Goal: Information Seeking & Learning: Learn about a topic

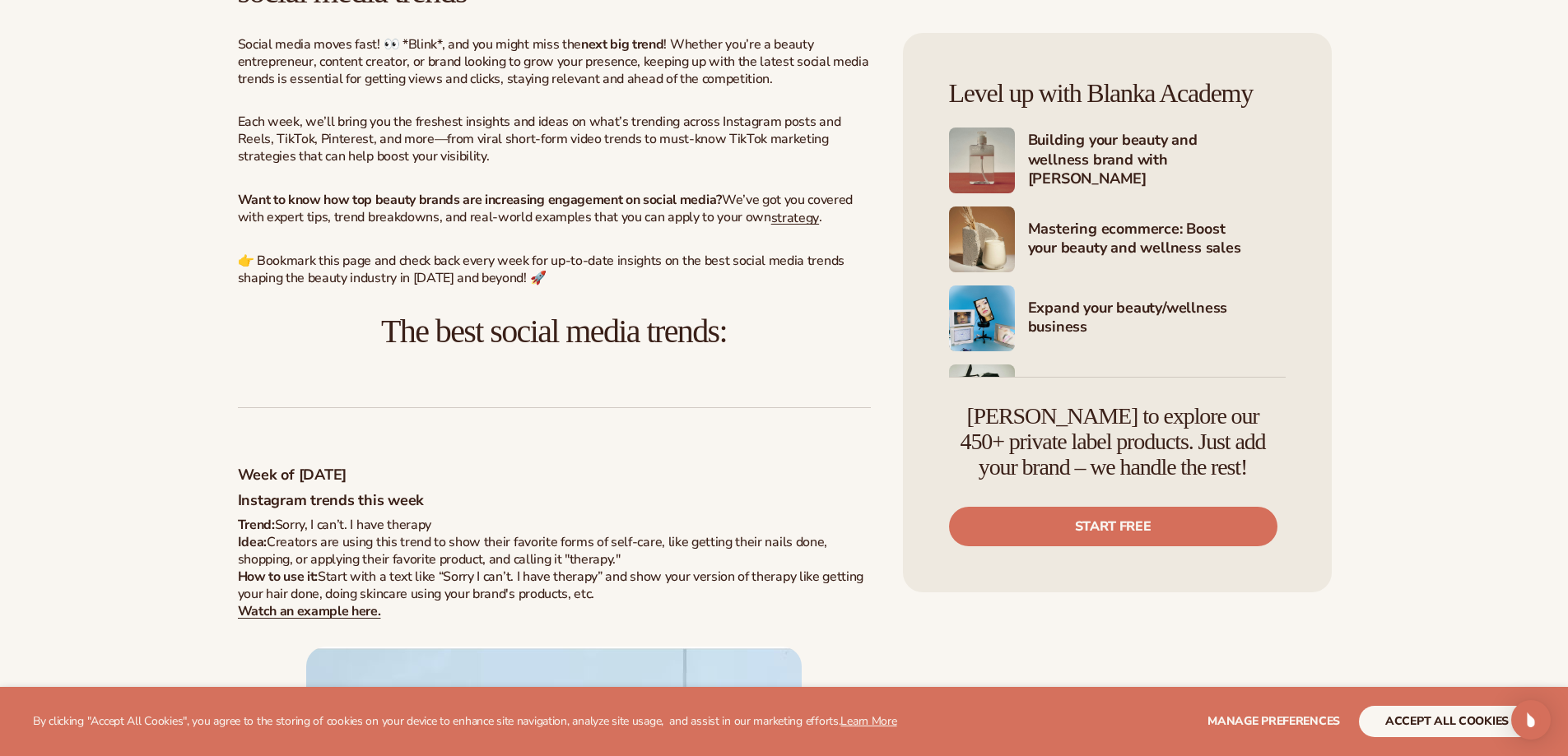
scroll to position [740, 0]
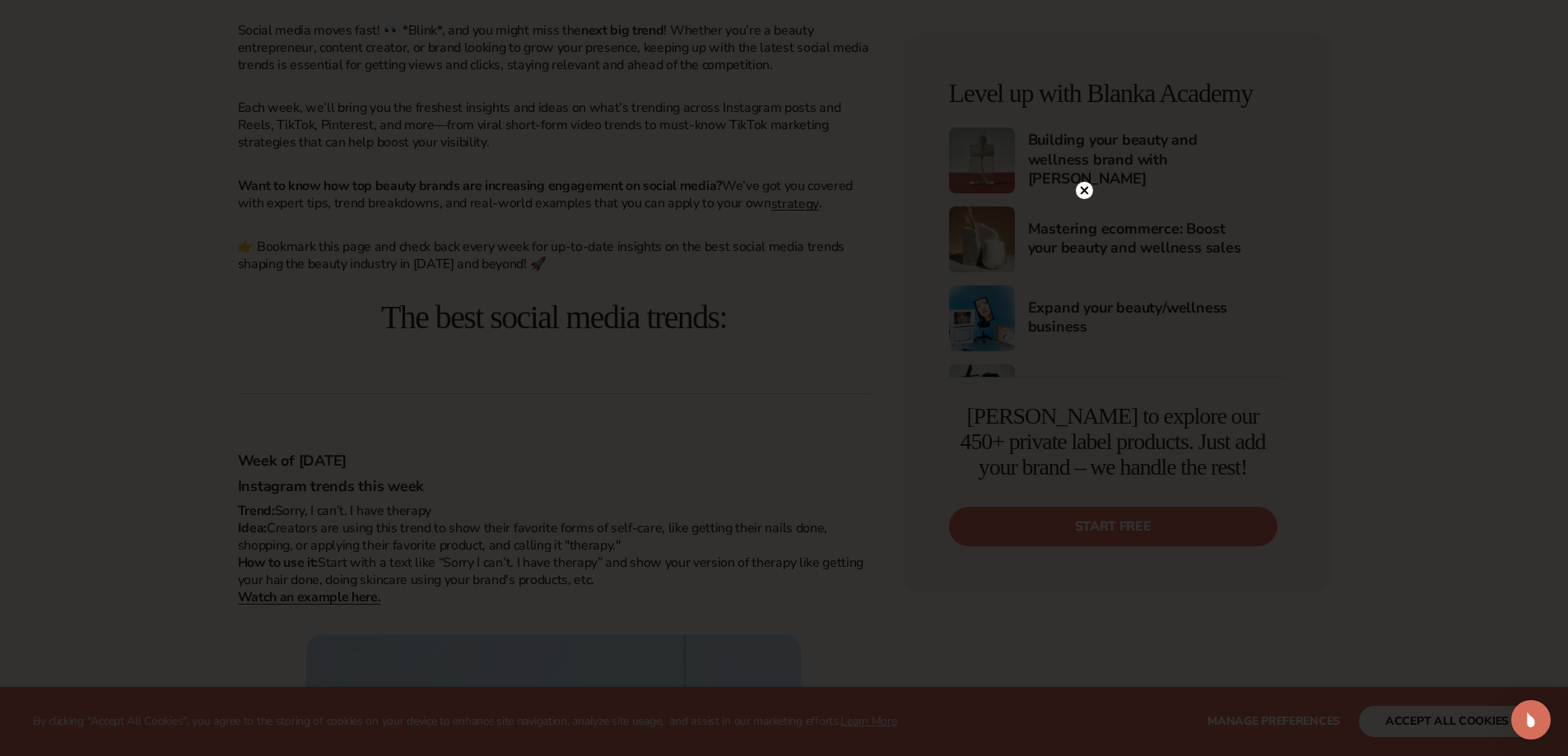
click at [1086, 184] on circle at bounding box center [1085, 191] width 18 height 18
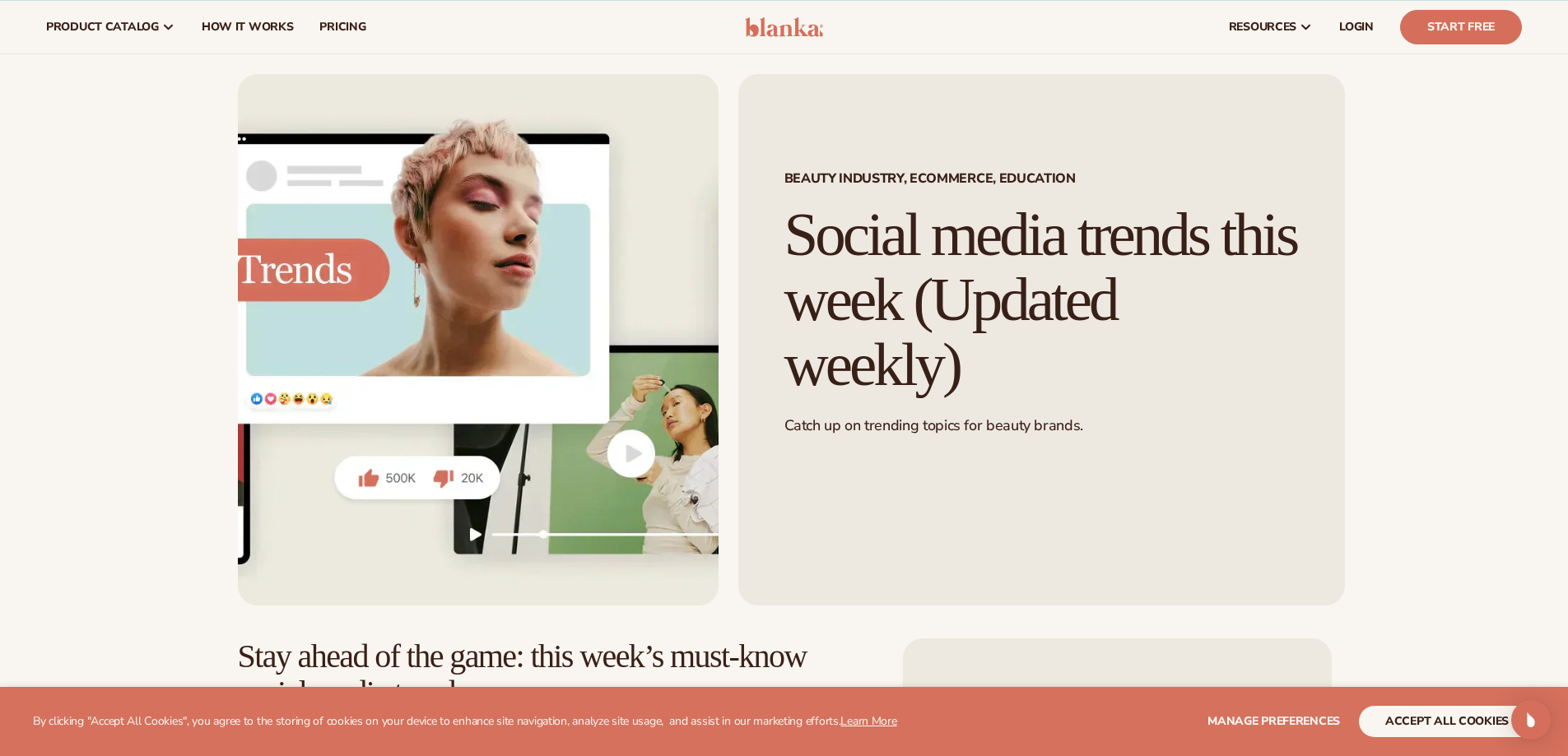
scroll to position [0, 0]
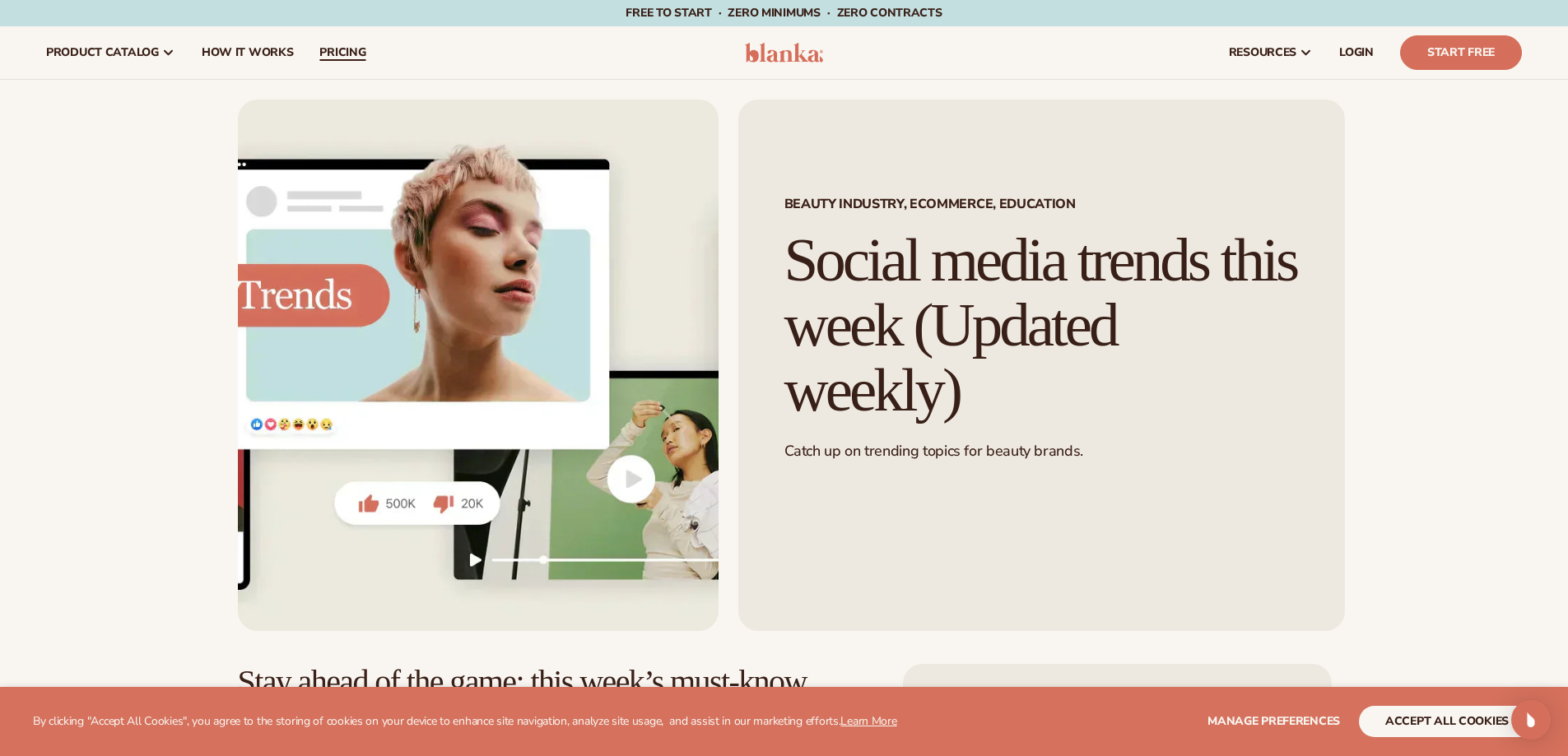
click at [334, 46] on span "pricing" at bounding box center [342, 52] width 46 height 13
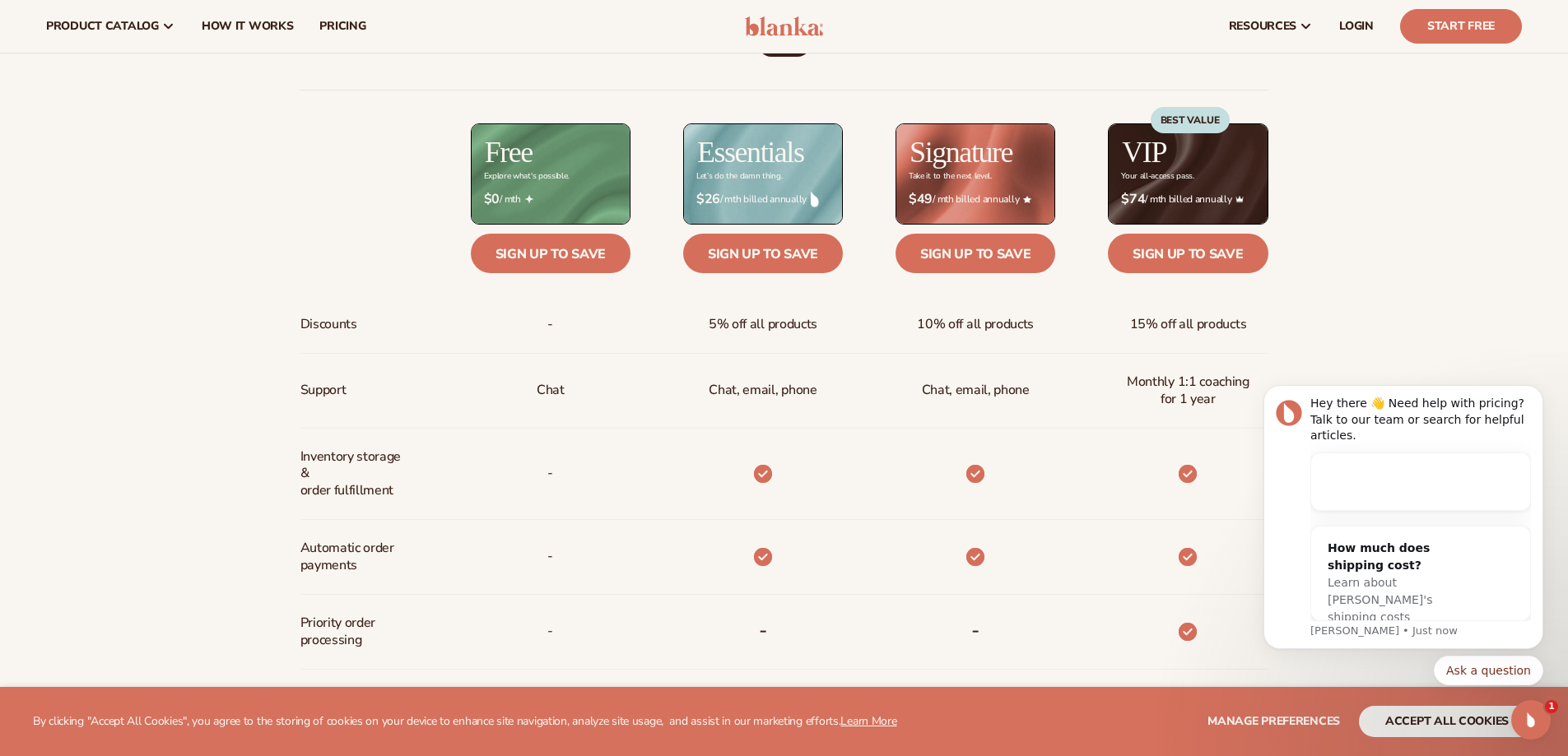
scroll to position [740, 0]
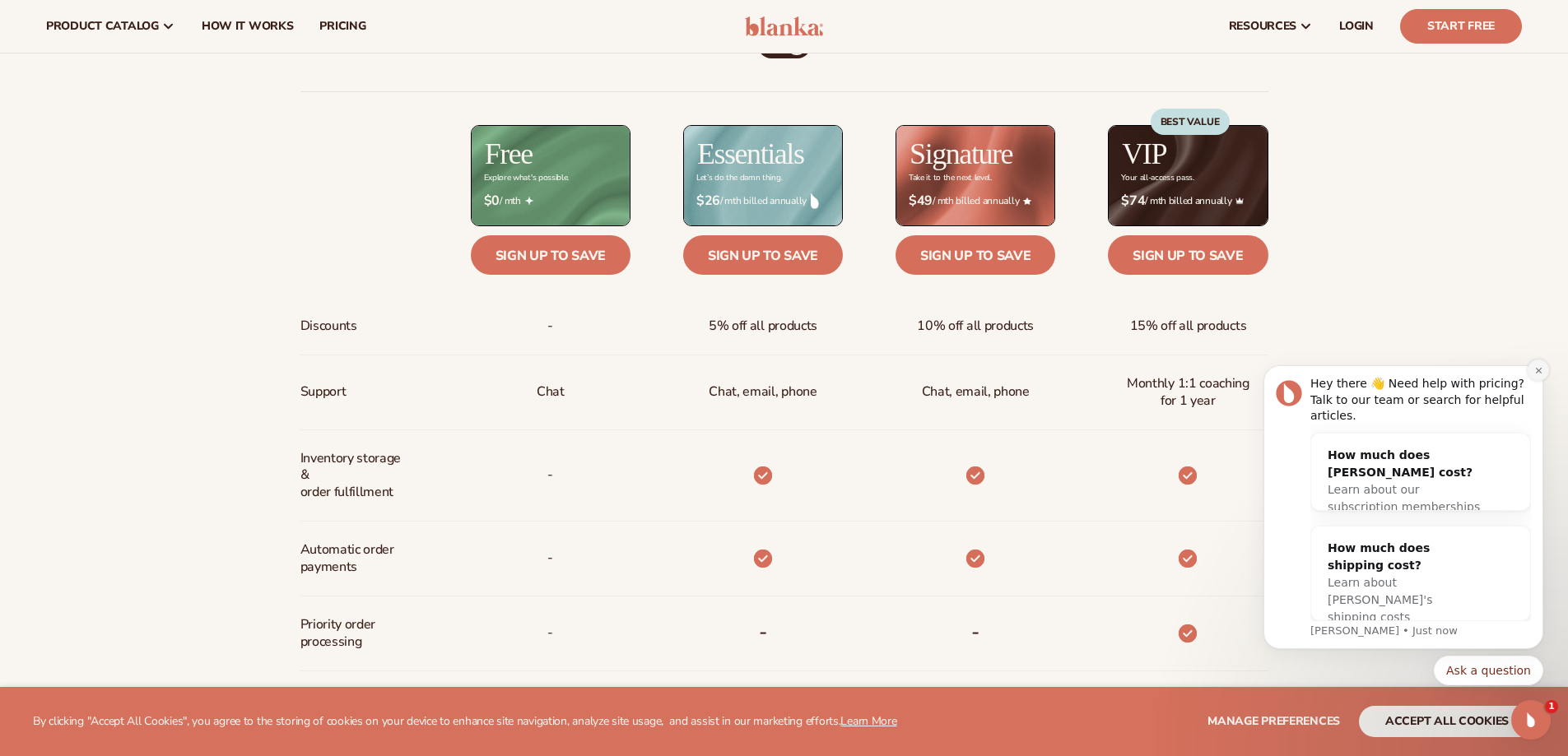
click at [1535, 375] on icon "Dismiss notification" at bounding box center [1538, 370] width 9 height 9
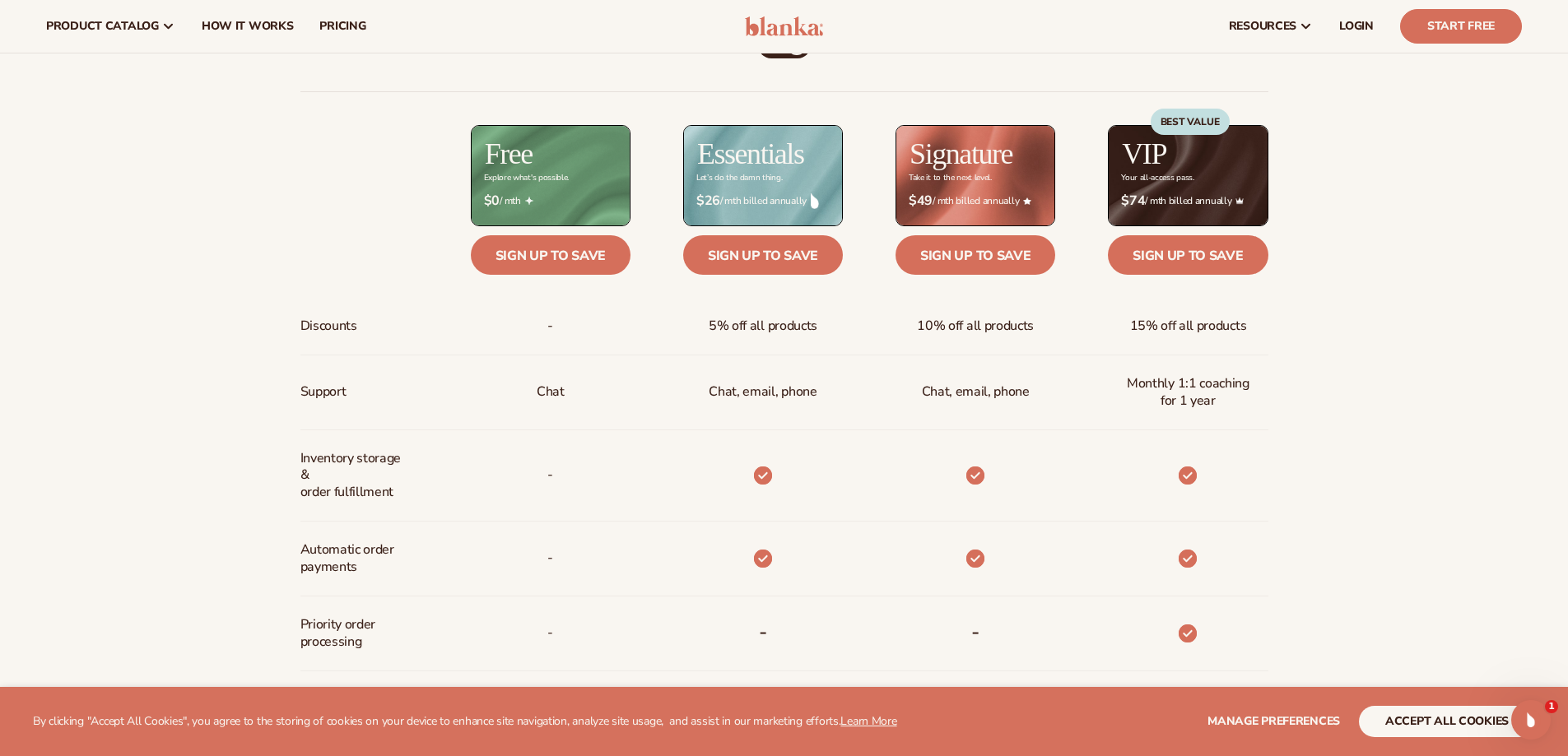
drag, startPoint x: 1436, startPoint y: 313, endPoint x: 931, endPoint y: 189, distance: 520.0
click at [1435, 312] on div "Billed Monthly billed Yearly Billed Monthly billed Yearly Discounts Support Inv…" at bounding box center [784, 560] width 1568 height 1108
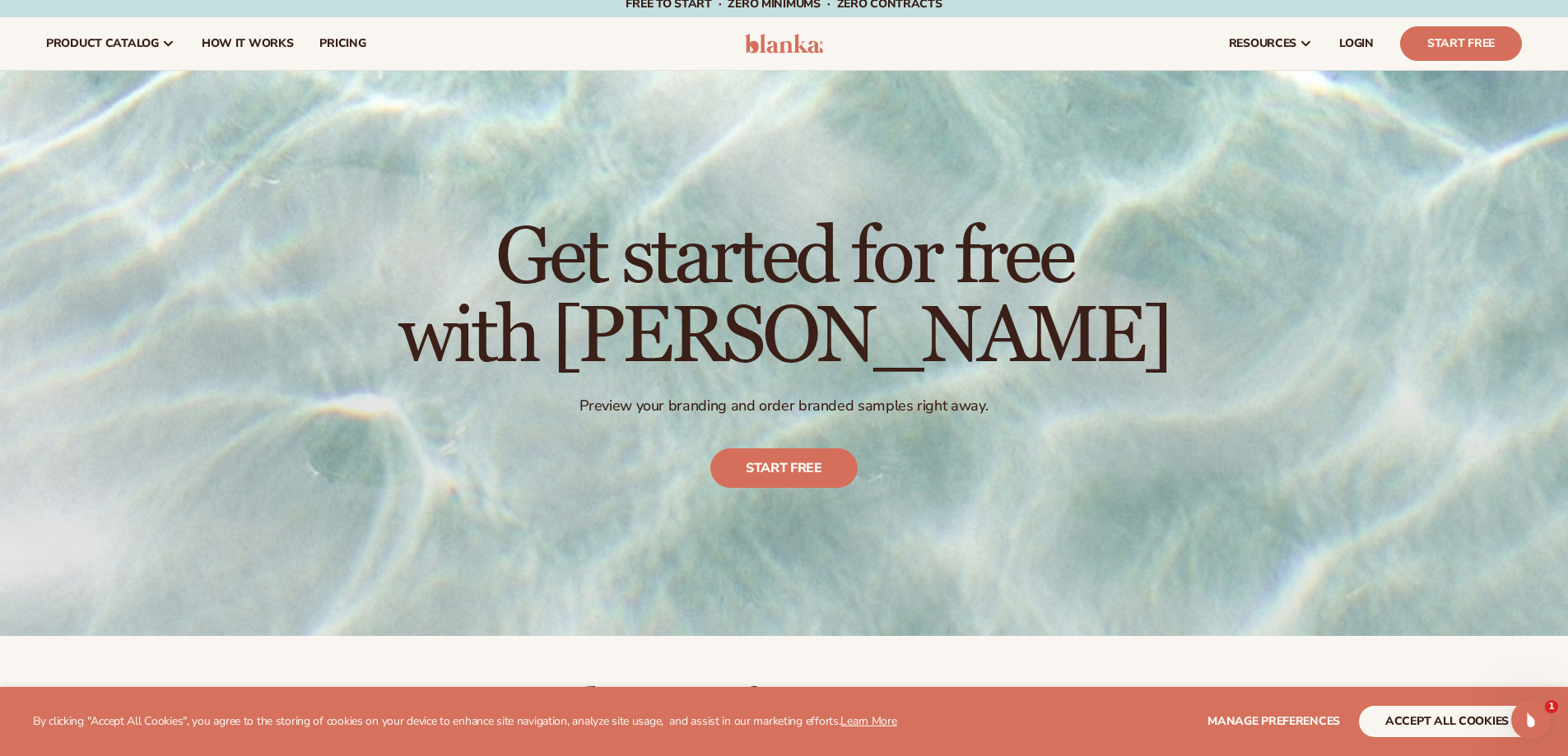
scroll to position [0, 0]
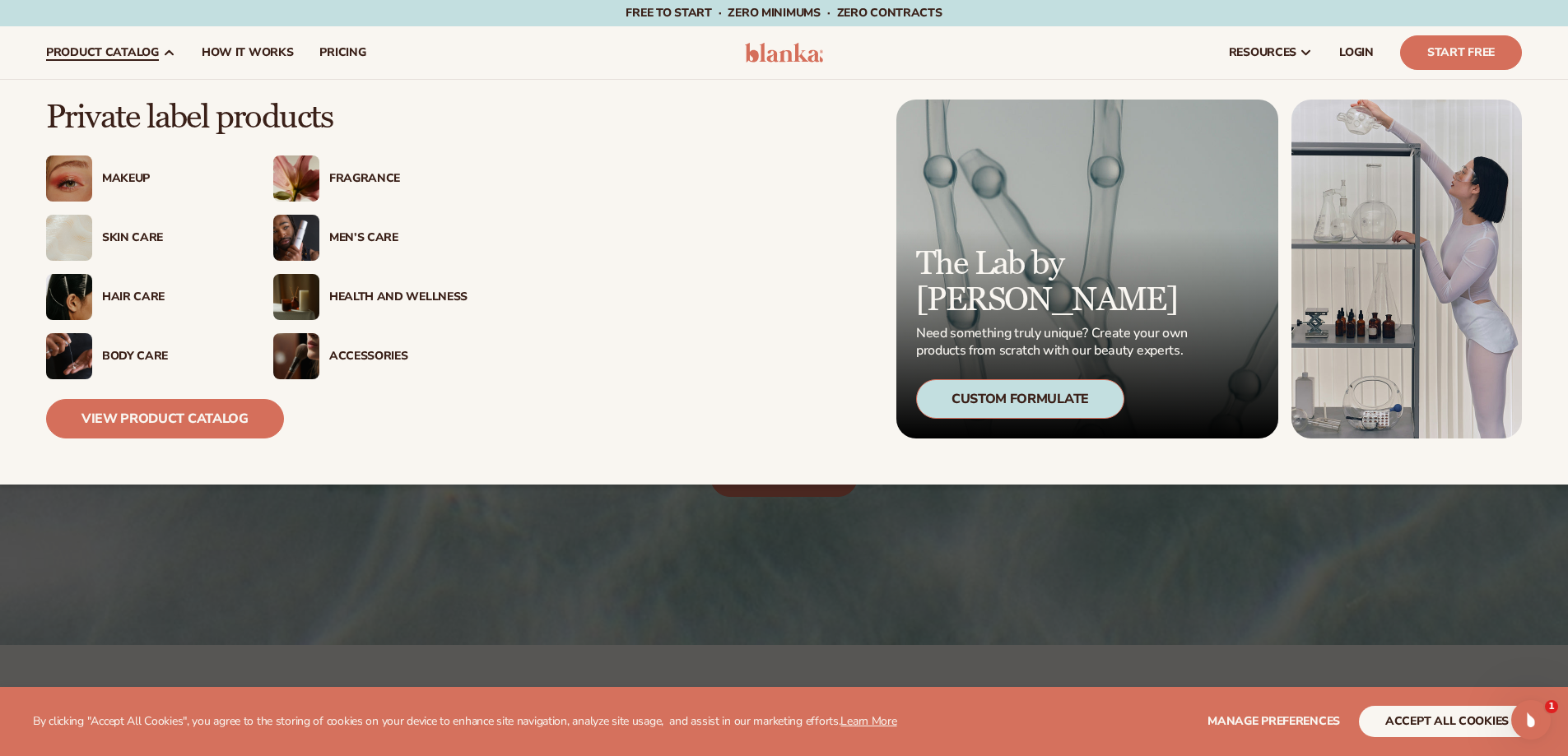
click at [338, 179] on div "Fragrance" at bounding box center [398, 178] width 138 height 14
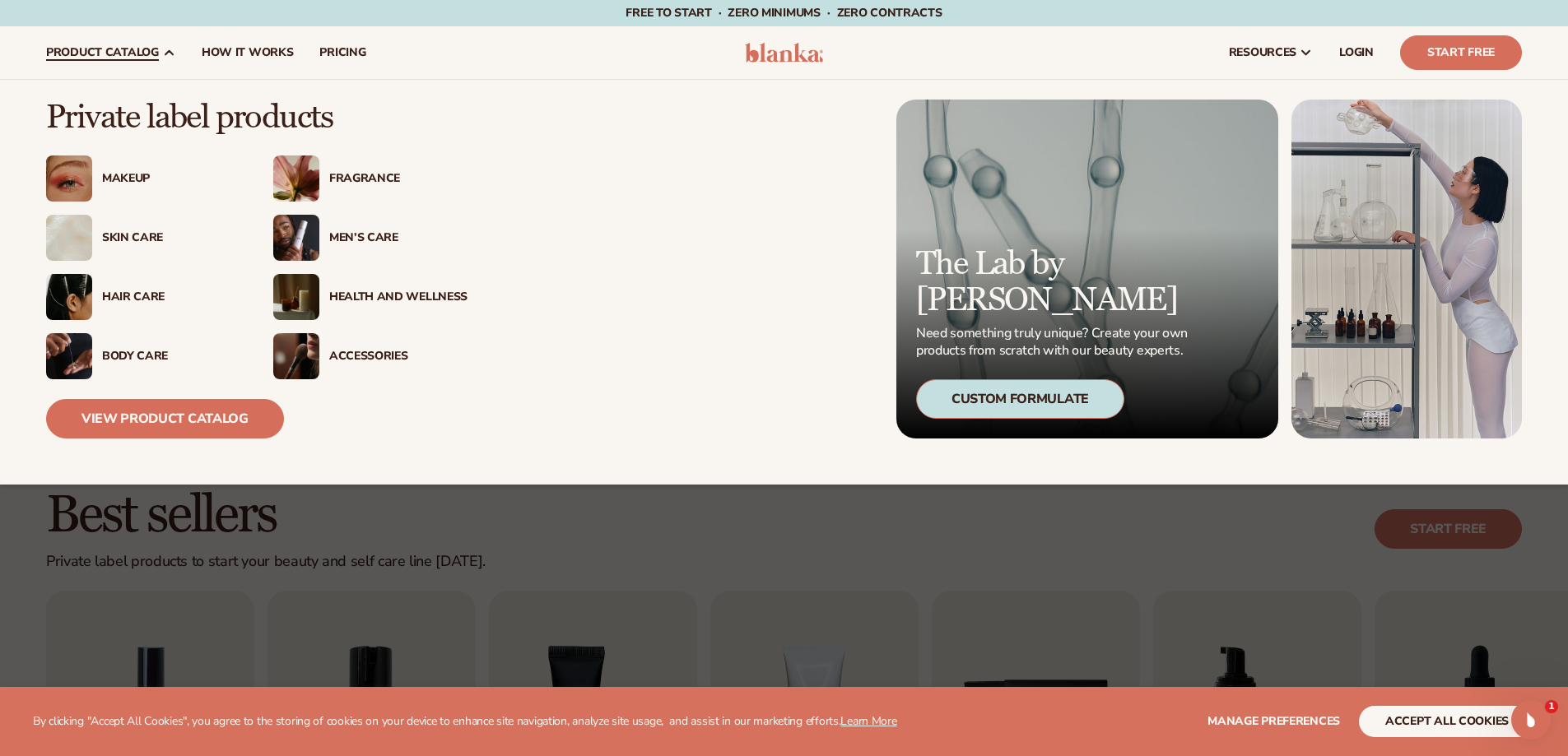
click at [299, 172] on img at bounding box center [296, 178] width 46 height 46
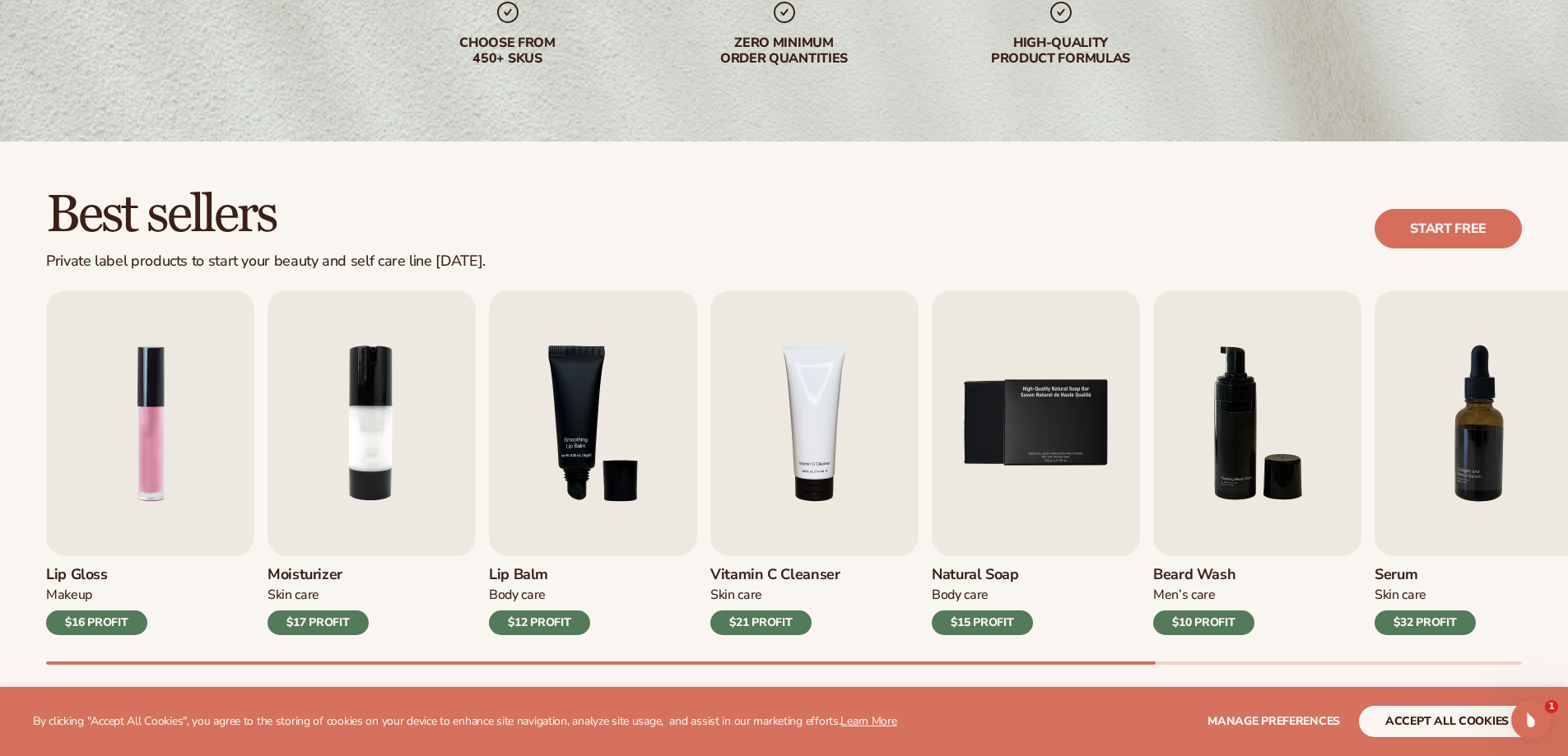
scroll to position [329, 0]
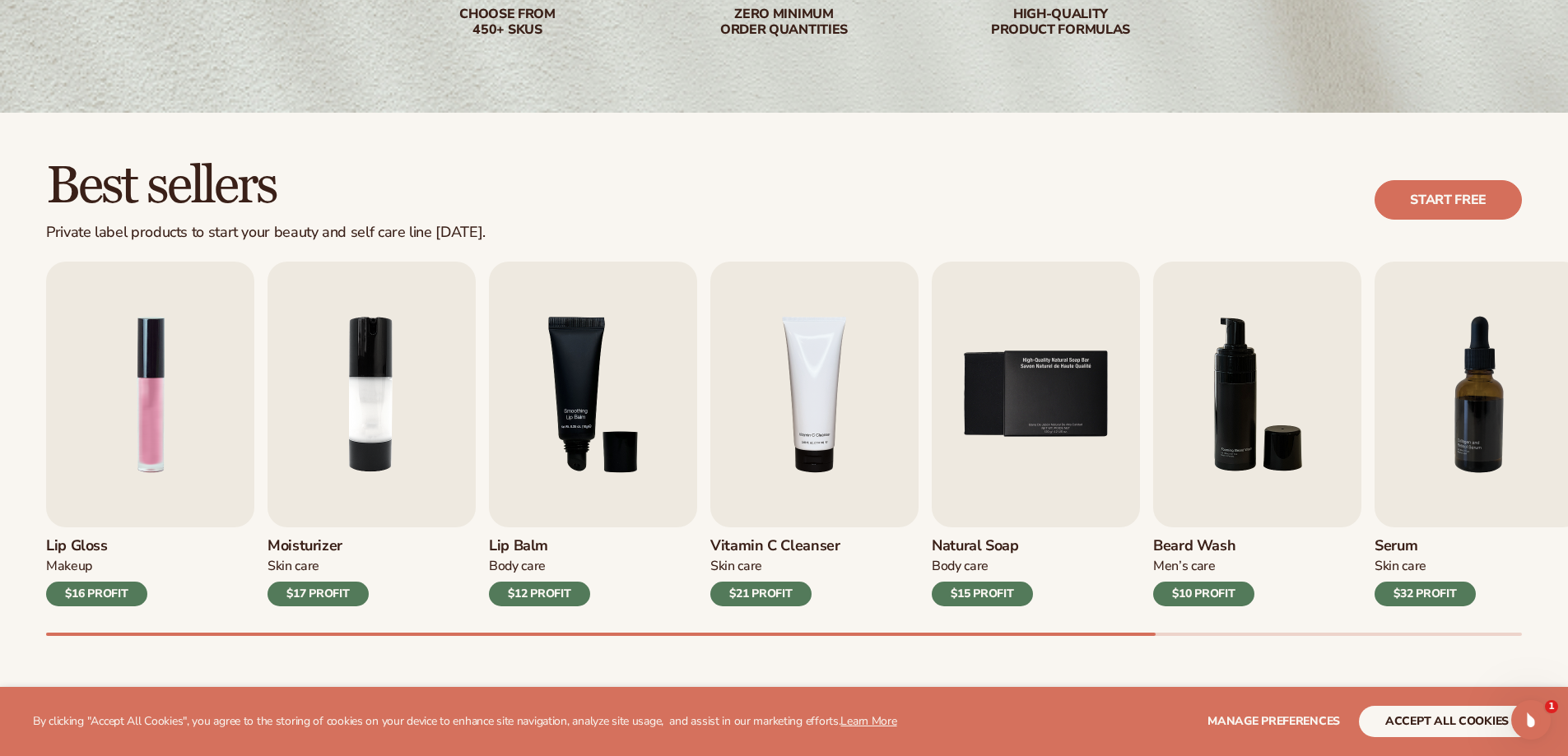
click at [376, 233] on div "Private label products to start your beauty and self care line today." at bounding box center [266, 233] width 439 height 18
